Goal: Task Accomplishment & Management: Manage account settings

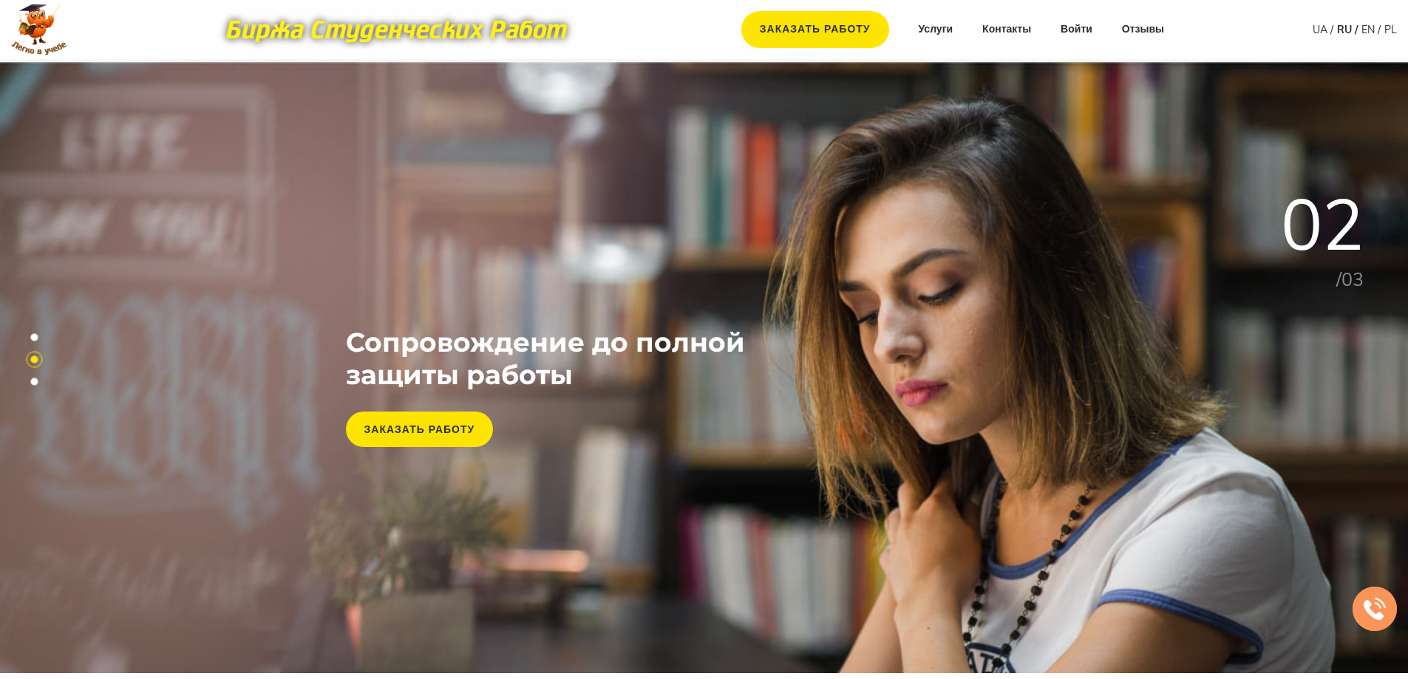
click at [1245, 53] on div "Заказать работу Услуги Контакты Войти Отзывы UA RU EN PL" at bounding box center [704, 30] width 1408 height 52
click at [1083, 27] on link "Войти" at bounding box center [1077, 29] width 32 height 15
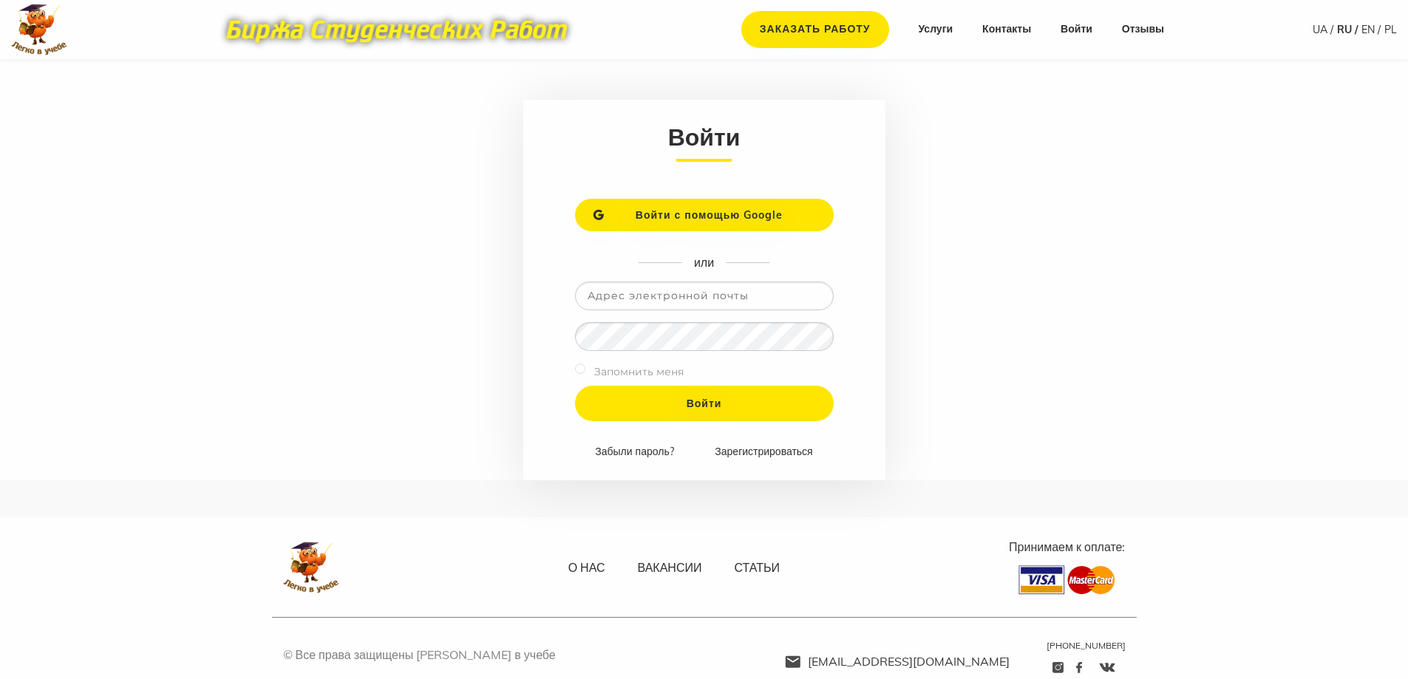
click at [675, 288] on input "email" at bounding box center [704, 296] width 259 height 29
type input "tatatatty7@gmail.com"
click at [575, 386] on input "Войти" at bounding box center [704, 403] width 259 height 35
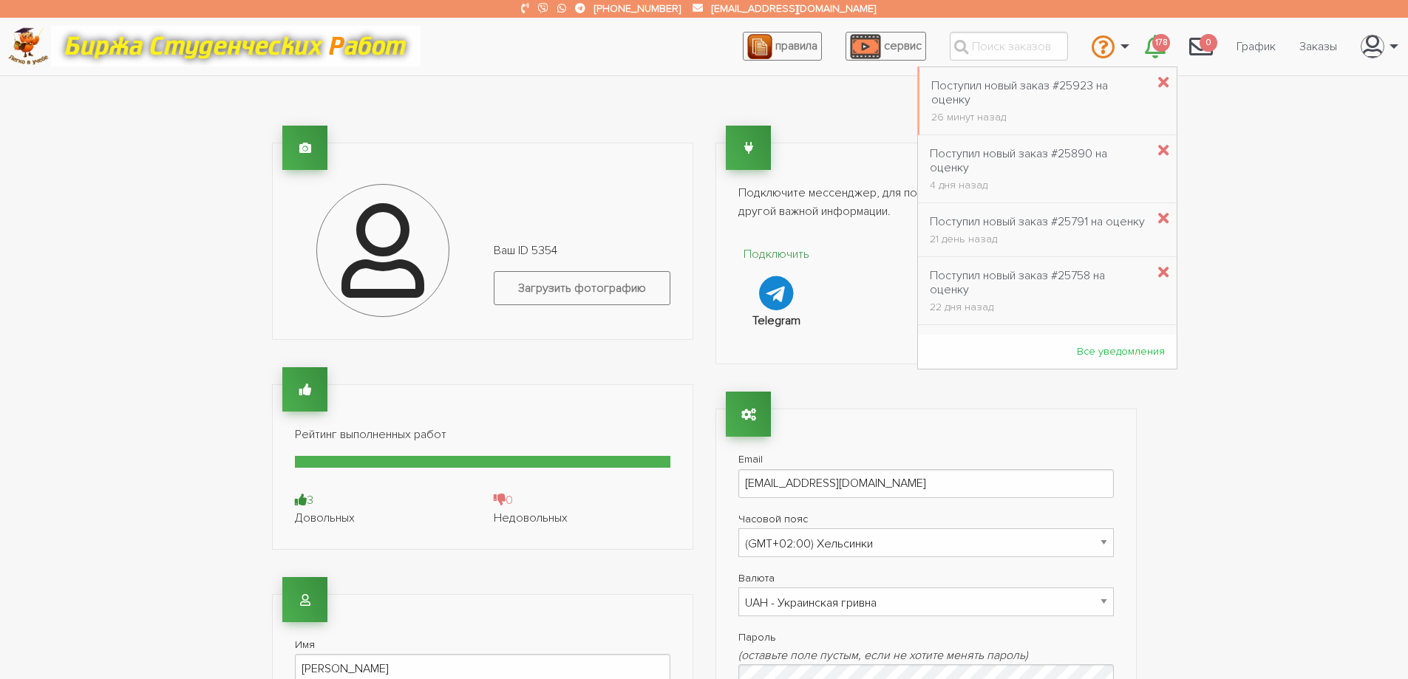
click at [1147, 37] on icon "\a \a 178\a" at bounding box center [1155, 47] width 21 height 24
click at [1055, 85] on div "Поступил новый заказ #25923 на оценку" at bounding box center [1038, 93] width 215 height 28
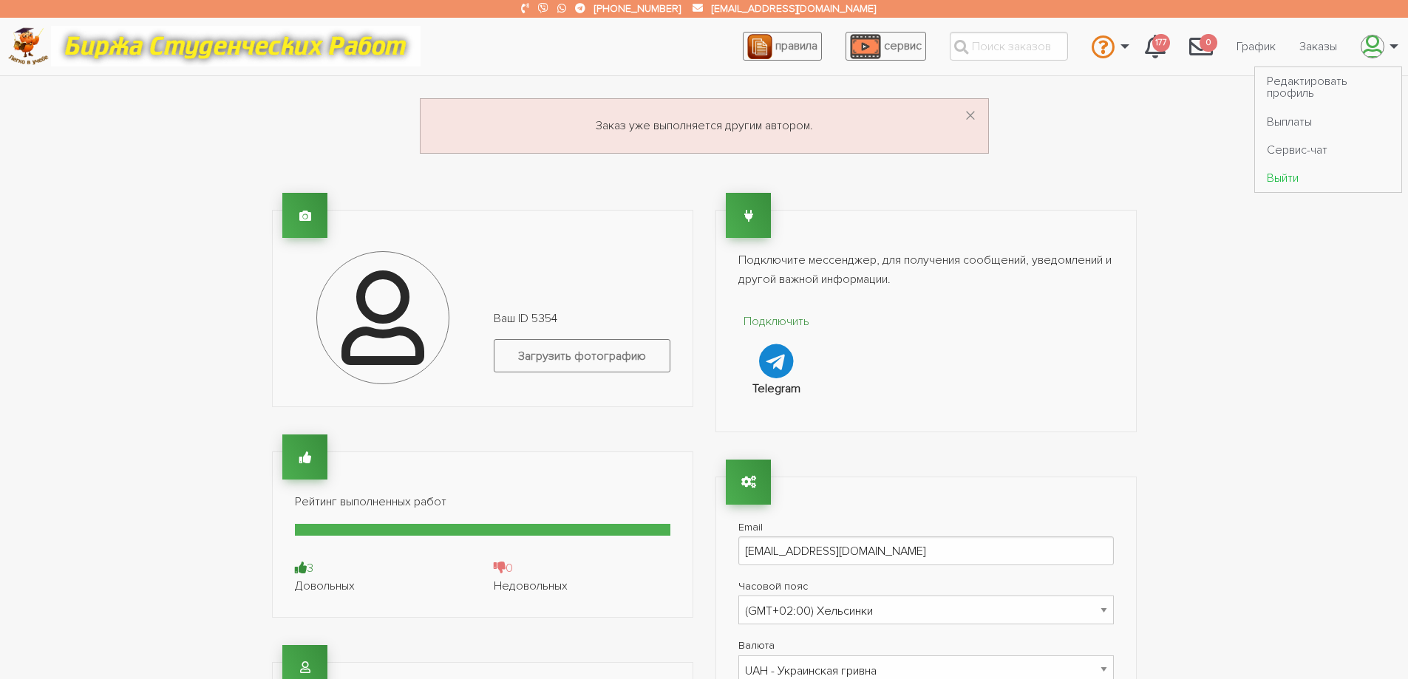
click at [1280, 172] on link "Выйти" at bounding box center [1328, 178] width 146 height 28
